Goal: Transaction & Acquisition: Book appointment/travel/reservation

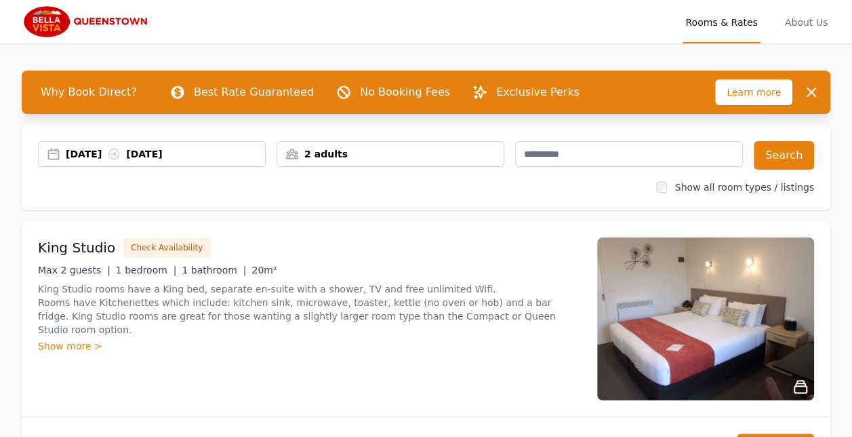
click at [355, 153] on div "2 adults" at bounding box center [390, 154] width 226 height 14
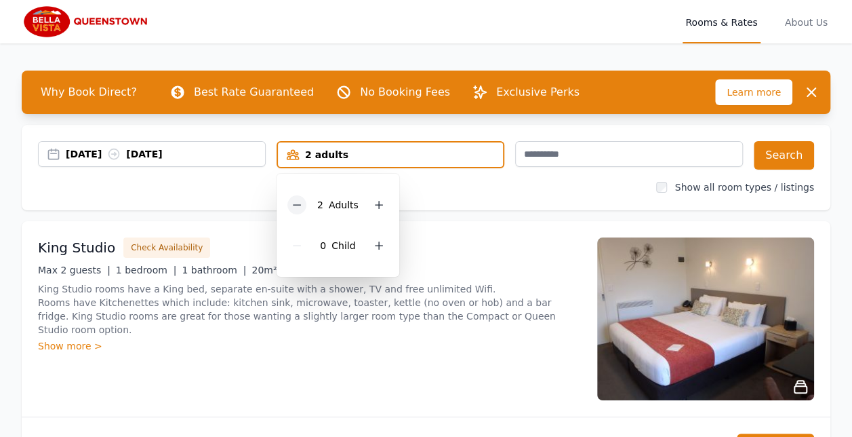
drag, startPoint x: 301, startPoint y: 205, endPoint x: 407, endPoint y: 206, distance: 105.8
click at [301, 205] on icon at bounding box center [297, 205] width 7 height 0
click at [448, 205] on div "[DATE] [DATE] 1 adult 1 Adult 0 Child Search Show all room types / listings" at bounding box center [426, 167] width 809 height 85
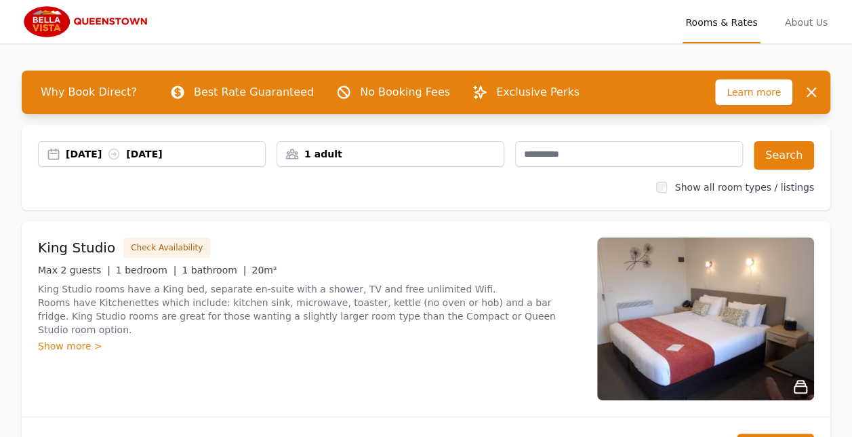
click at [203, 156] on div "[DATE] [DATE]" at bounding box center [165, 154] width 199 height 14
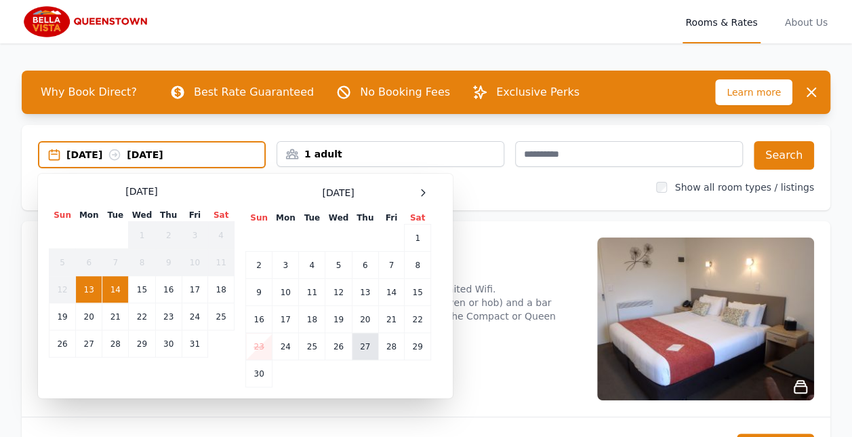
click at [361, 347] on td "27" at bounding box center [365, 346] width 26 height 27
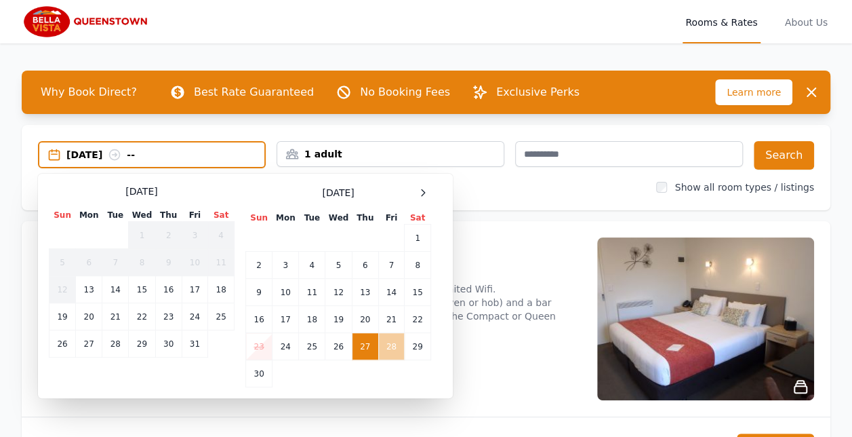
click at [393, 350] on td "28" at bounding box center [391, 346] width 26 height 27
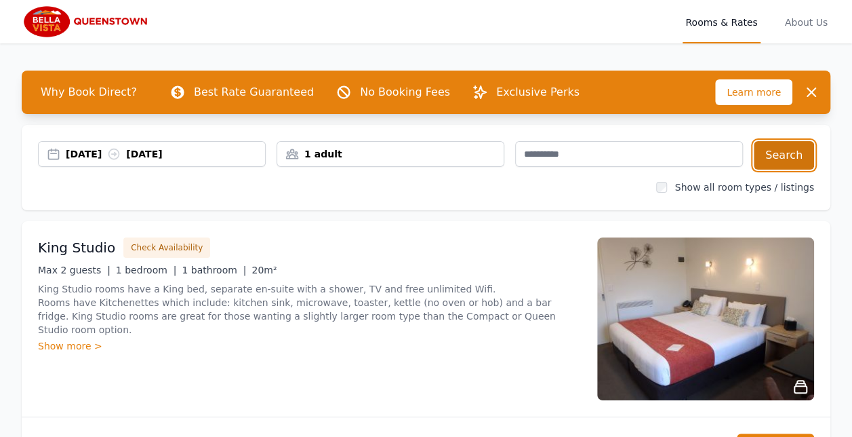
click at [793, 149] on button "Search" at bounding box center [784, 155] width 60 height 28
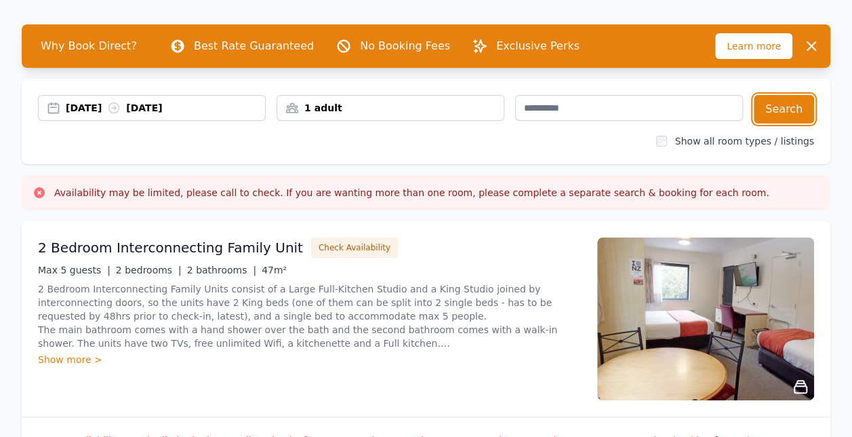
scroll to position [68, 0]
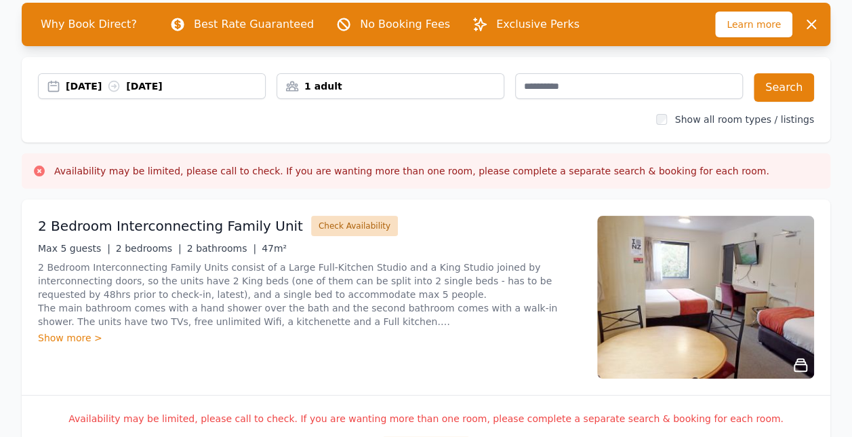
click at [330, 227] on button "Check Availability" at bounding box center [354, 226] width 87 height 20
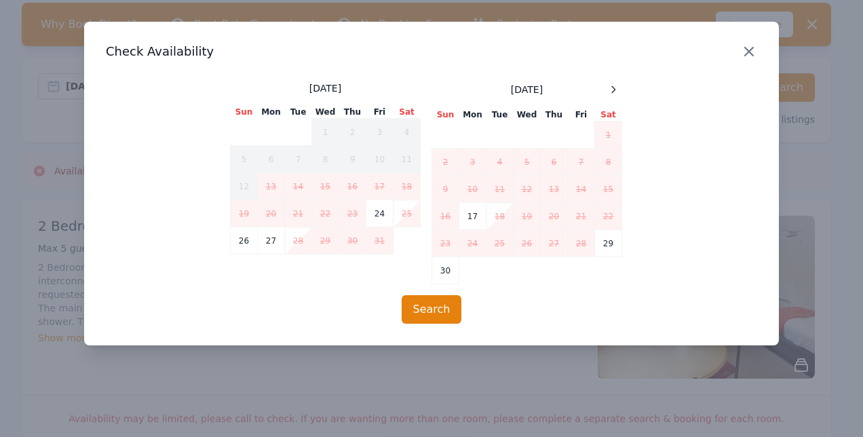
click at [750, 53] on icon "button" at bounding box center [749, 51] width 8 height 8
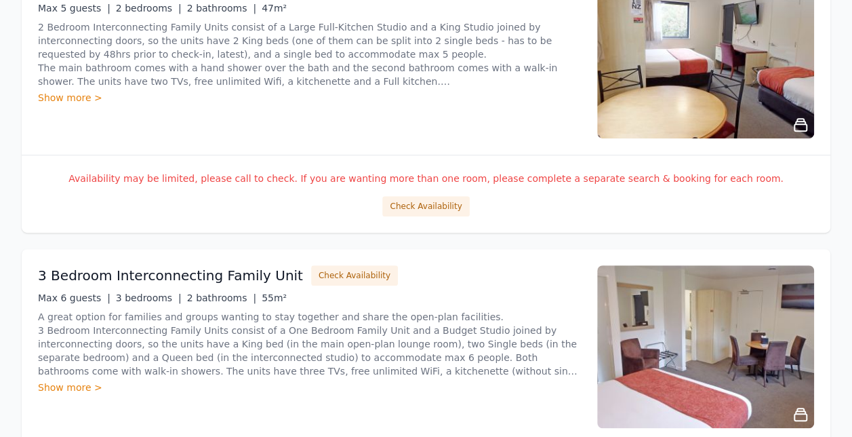
scroll to position [407, 0]
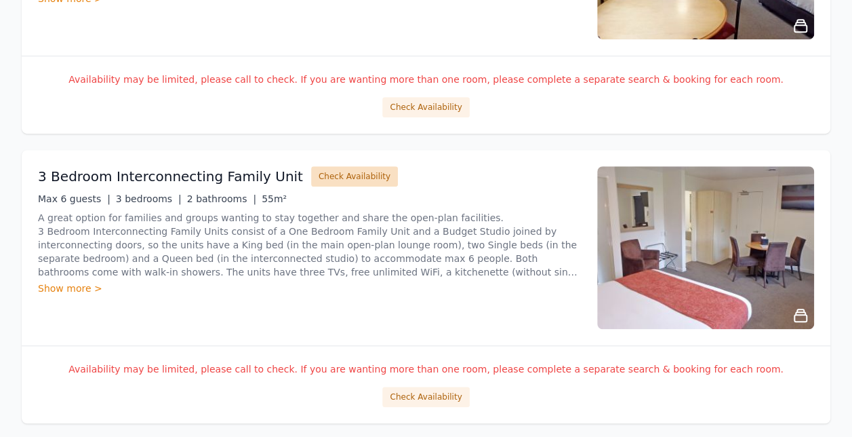
click at [336, 178] on button "Check Availability" at bounding box center [354, 176] width 87 height 20
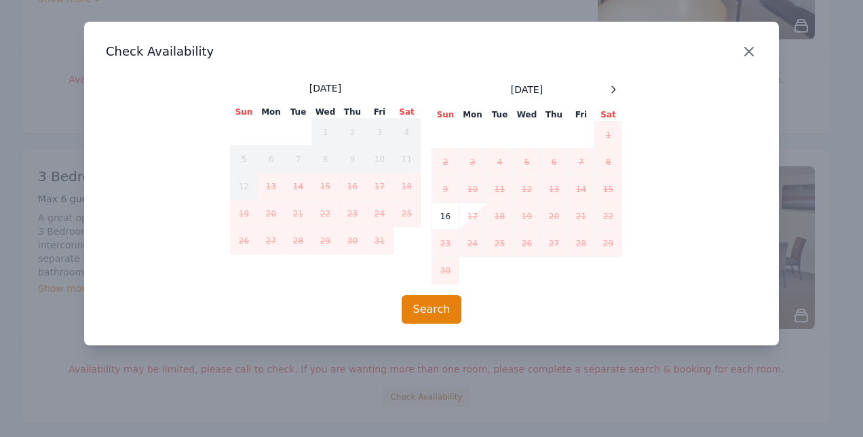
click at [743, 52] on icon "button" at bounding box center [749, 51] width 16 height 16
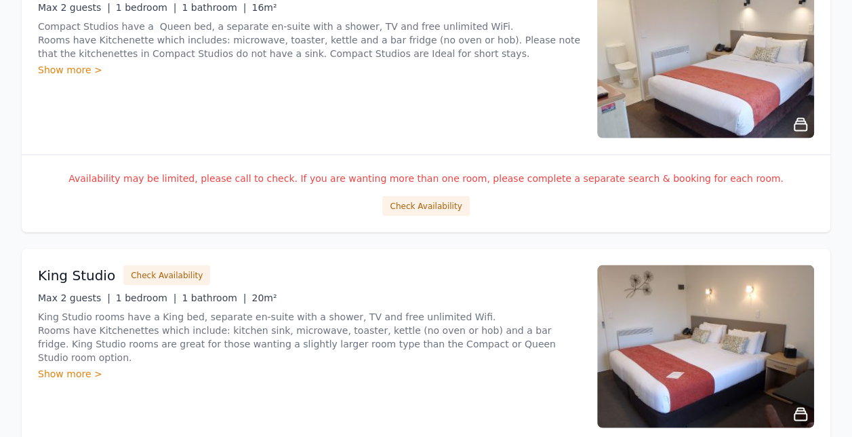
scroll to position [1221, 0]
